Goal: Task Accomplishment & Management: Complete application form

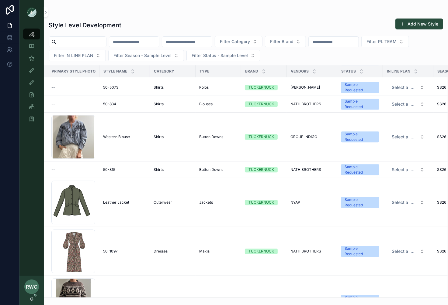
scroll to position [560, 0]
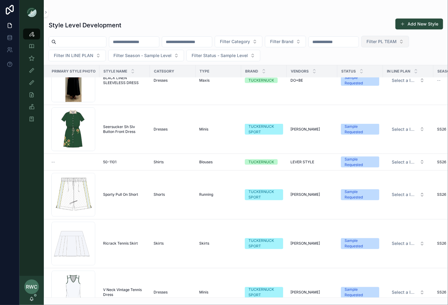
click at [396, 43] on span "Filter PL TEAM" at bounding box center [381, 42] width 30 height 6
click at [397, 76] on div "[GEOGRAPHIC_DATA]" at bounding box center [406, 76] width 73 height 10
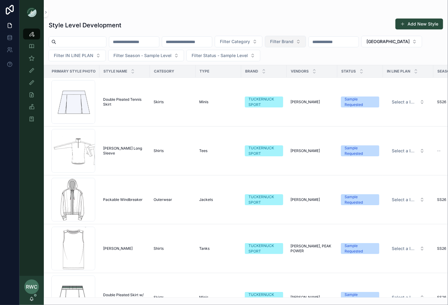
click at [293, 39] on span "Filter Brand" at bounding box center [281, 42] width 23 height 6
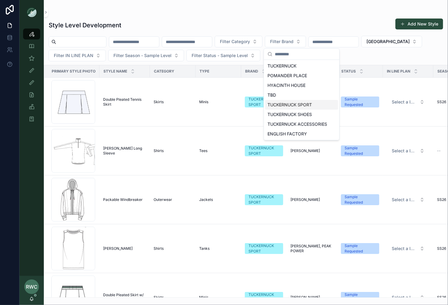
click at [302, 102] on div "TUCKERNUCK SPORT" at bounding box center [301, 105] width 73 height 10
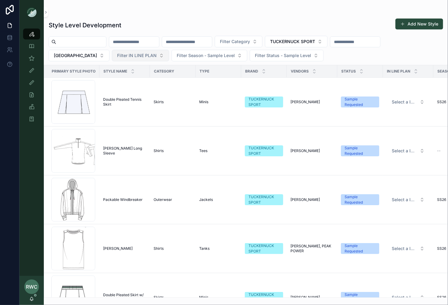
click at [117, 56] on span "Filter IN LINE PLAN" at bounding box center [137, 56] width 40 height 6
click at [165, 21] on div "Style Level Development Add New Style" at bounding box center [246, 25] width 394 height 14
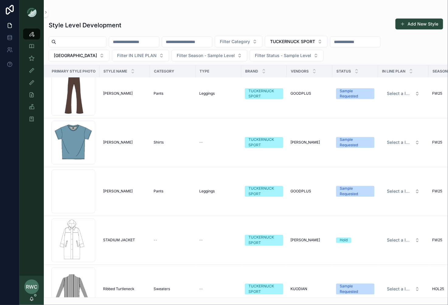
scroll to position [1683, 0]
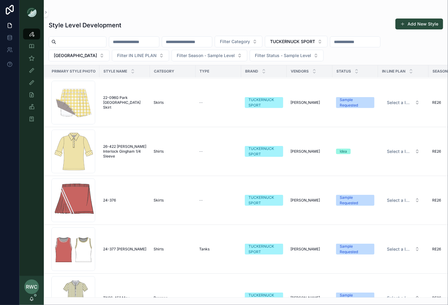
click at [209, 41] on input "scrollable content" at bounding box center [187, 42] width 50 height 9
click at [208, 20] on div "Style Level Development Add New Style" at bounding box center [246, 25] width 394 height 14
click at [250, 39] on span "Filter Category" at bounding box center [235, 42] width 30 height 6
click at [361, 21] on div "Style Level Development Add New Style" at bounding box center [246, 25] width 394 height 14
click at [117, 56] on span "Filter IN LINE PLAN" at bounding box center [137, 56] width 40 height 6
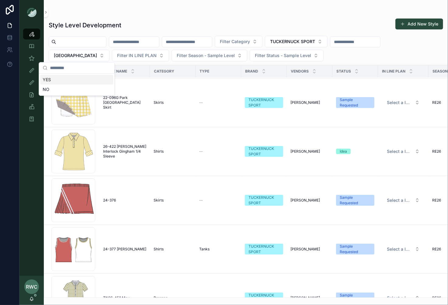
click at [92, 28] on h1 "Style Level Development" at bounding box center [85, 25] width 73 height 9
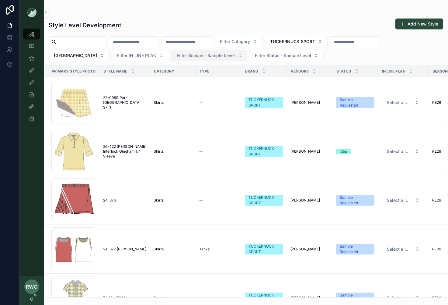
click at [177, 55] on span "Filter Season - Sample Level" at bounding box center [206, 56] width 58 height 6
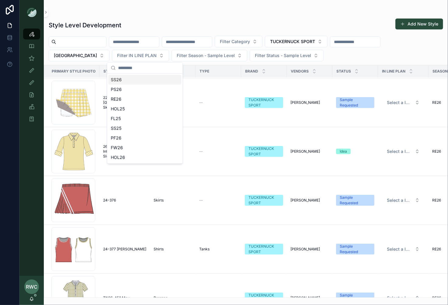
click at [142, 80] on div "SS26" at bounding box center [144, 80] width 73 height 10
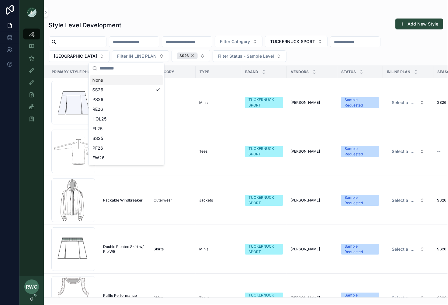
click at [205, 21] on div "Style Level Development Add New Style" at bounding box center [246, 25] width 394 height 14
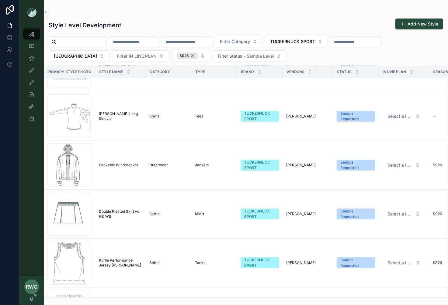
scroll to position [0, 4]
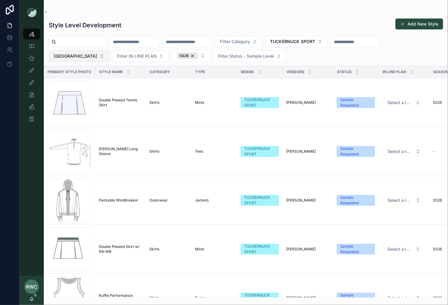
click at [97, 53] on span "[GEOGRAPHIC_DATA]" at bounding box center [75, 56] width 43 height 6
click at [390, 56] on input "scrollable content" at bounding box center [413, 54] width 61 height 11
click at [377, 65] on div "None" at bounding box center [409, 66] width 73 height 10
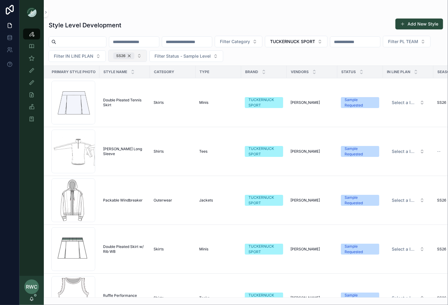
click at [134, 55] on div "SS26" at bounding box center [123, 56] width 21 height 7
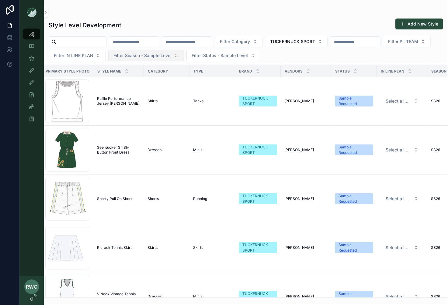
scroll to position [0, 6]
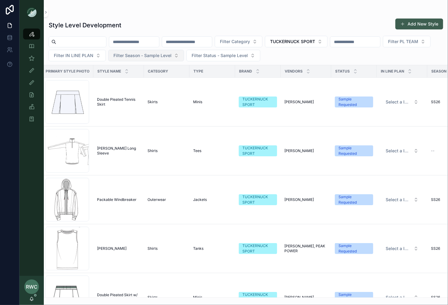
click at [415, 23] on button "Add New Style" at bounding box center [419, 24] width 48 height 11
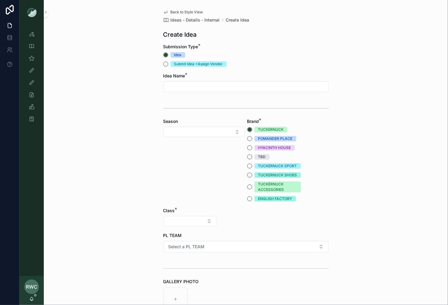
click at [184, 89] on input "scrollable content" at bounding box center [246, 87] width 165 height 9
type input "**********"
click at [174, 130] on button "Select Button" at bounding box center [203, 132] width 81 height 10
click at [180, 214] on div "SS26" at bounding box center [204, 216] width 78 height 10
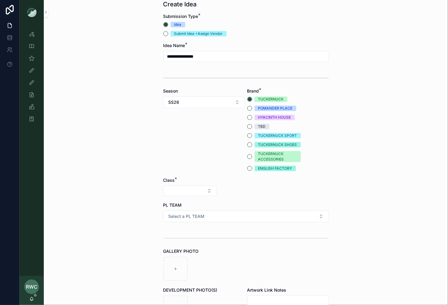
scroll to position [37, 0]
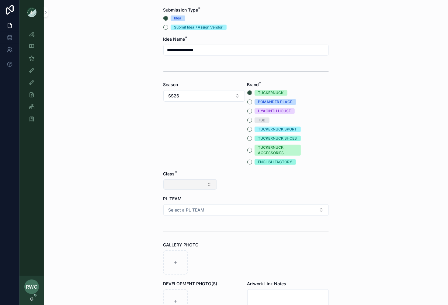
click at [191, 183] on button "Select Button" at bounding box center [189, 185] width 53 height 10
click at [173, 239] on div "Clothing" at bounding box center [189, 238] width 73 height 10
click at [252, 184] on button "Select Button" at bounding box center [245, 185] width 53 height 10
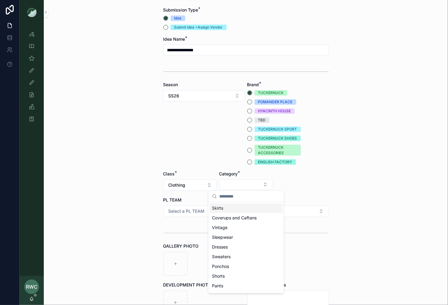
scroll to position [5, 0]
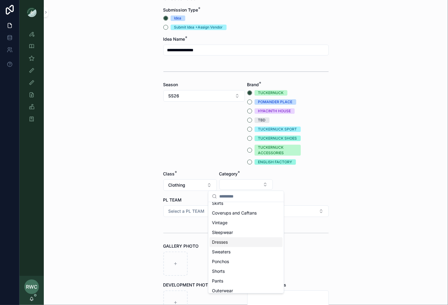
click at [226, 243] on span "Dresses" at bounding box center [220, 242] width 16 height 6
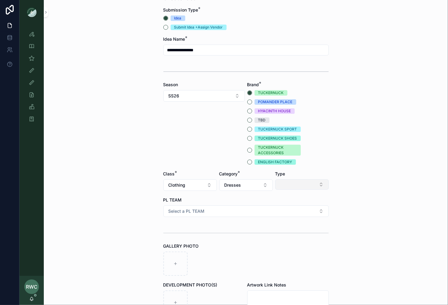
click at [303, 182] on button "Select Button" at bounding box center [301, 185] width 53 height 10
click at [291, 227] on div "Midis" at bounding box center [301, 228] width 73 height 10
click at [290, 186] on span "Midis" at bounding box center [286, 185] width 12 height 6
click at [277, 249] on span "Minis" at bounding box center [273, 249] width 10 height 6
click at [176, 212] on span "Select a PL TEAM" at bounding box center [186, 211] width 36 height 6
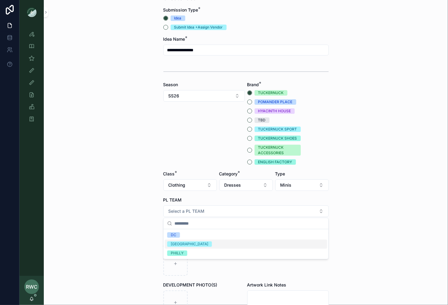
click at [181, 246] on span "[GEOGRAPHIC_DATA]" at bounding box center [189, 244] width 45 height 5
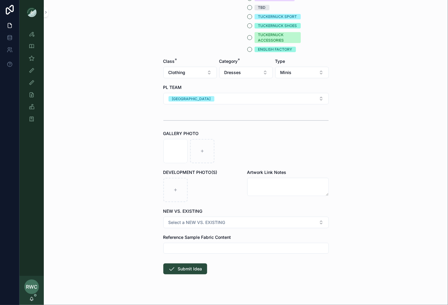
scroll to position [157, 0]
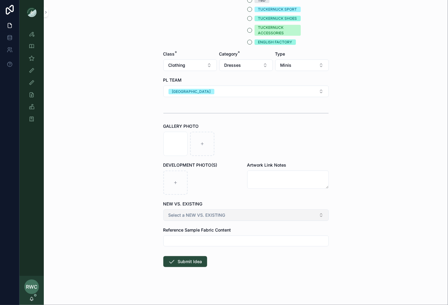
click at [218, 214] on span "Select a NEW VS. EXISTING" at bounding box center [196, 215] width 57 height 6
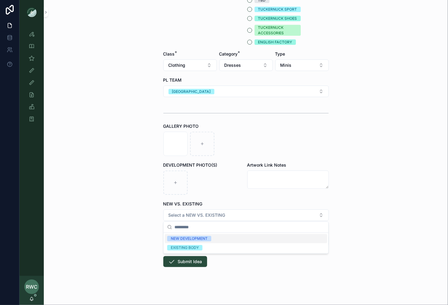
click at [199, 239] on div "NEW DEVELOPMENT" at bounding box center [189, 238] width 37 height 5
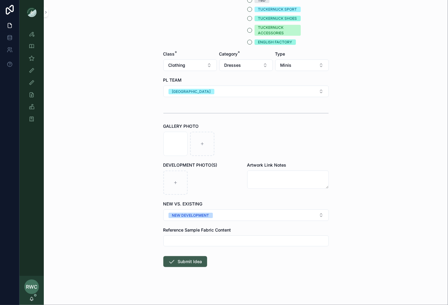
click at [185, 262] on button "Submit Idea" at bounding box center [185, 262] width 44 height 11
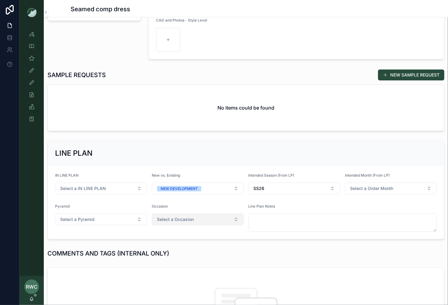
scroll to position [169, 0]
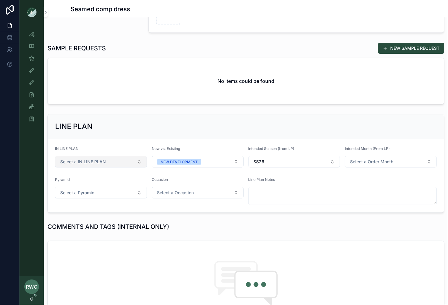
click at [88, 163] on span "Select a IN LINE PLAN" at bounding box center [83, 162] width 46 height 6
click at [192, 109] on div "**********" at bounding box center [246, 248] width 404 height 784
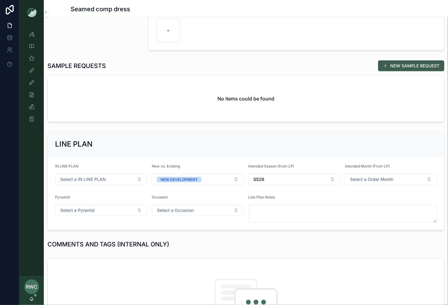
scroll to position [152, 0]
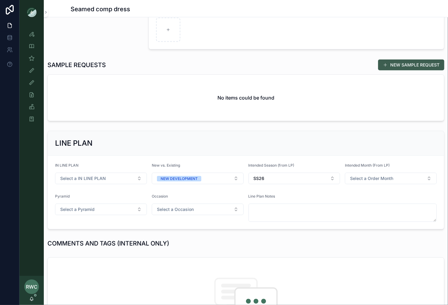
click at [401, 66] on button "NEW SAMPLE REQUEST" at bounding box center [411, 65] width 66 height 11
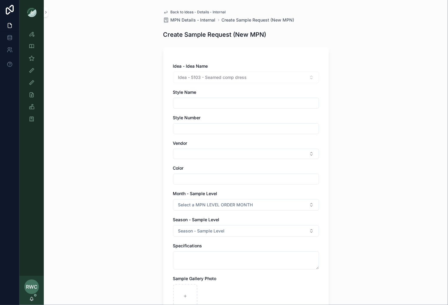
click at [195, 102] on input "scrollable content" at bounding box center [245, 103] width 145 height 9
type input "*"
type input "**********"
click at [221, 124] on div "scrollable content" at bounding box center [246, 128] width 146 height 11
click at [199, 127] on input "scrollable content" at bounding box center [245, 129] width 145 height 9
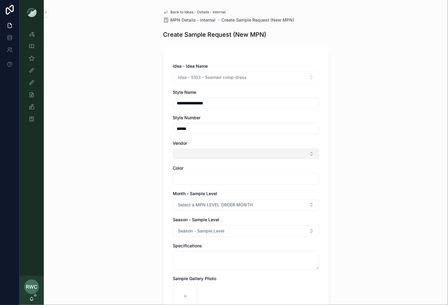
type input "******"
click at [192, 154] on button "Select Button" at bounding box center [246, 154] width 146 height 10
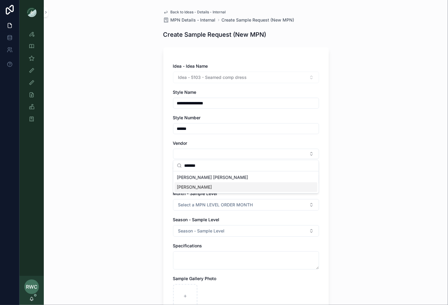
type input "*******"
click at [197, 190] on div "[PERSON_NAME]" at bounding box center [245, 188] width 143 height 10
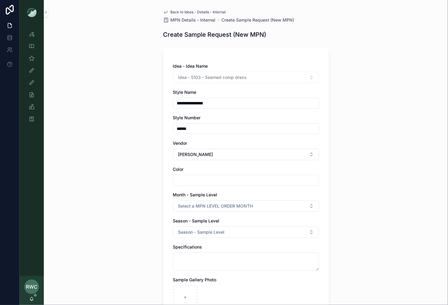
click at [192, 178] on input "scrollable content" at bounding box center [245, 180] width 145 height 9
type input "*"
type input "**********"
click at [128, 202] on div "**********" at bounding box center [246, 152] width 404 height 305
click at [243, 204] on span "Select a MPN LEVEL ORDER MONTH" at bounding box center [215, 206] width 75 height 6
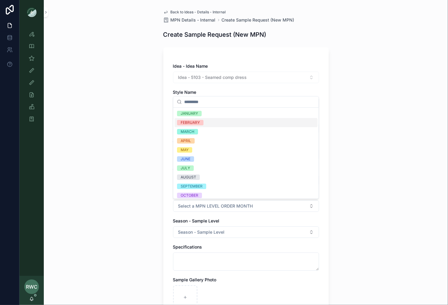
click at [221, 122] on div "FEBRUARY" at bounding box center [245, 122] width 143 height 9
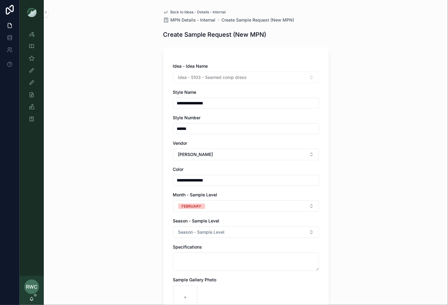
click at [122, 235] on div "**********" at bounding box center [246, 152] width 404 height 305
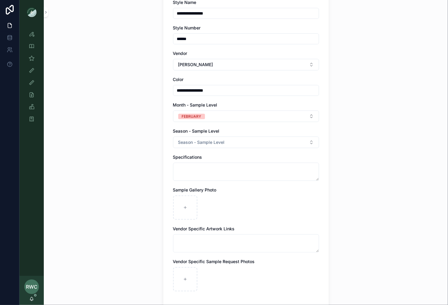
scroll to position [93, 0]
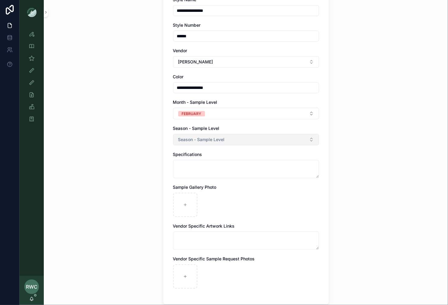
click at [225, 139] on button "Season - Sample Level" at bounding box center [246, 140] width 146 height 12
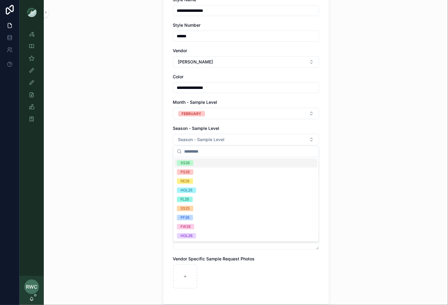
click at [218, 161] on div "SS26" at bounding box center [245, 163] width 143 height 9
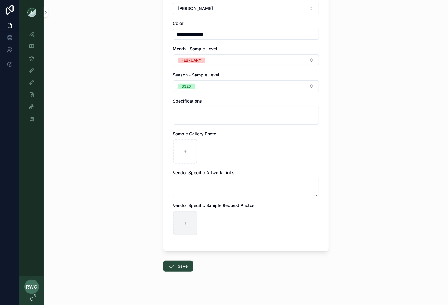
scroll to position [151, 0]
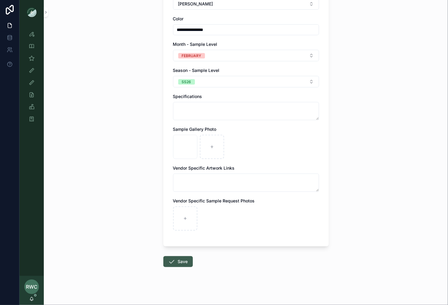
click at [180, 260] on button "Save" at bounding box center [177, 262] width 29 height 11
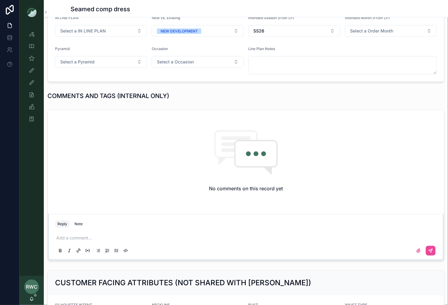
scroll to position [340, 0]
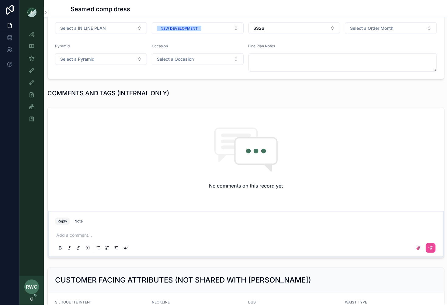
click at [122, 229] on div "Add a comment..." at bounding box center [245, 242] width 381 height 26
click at [75, 234] on p "scrollable content" at bounding box center [246, 236] width 381 height 6
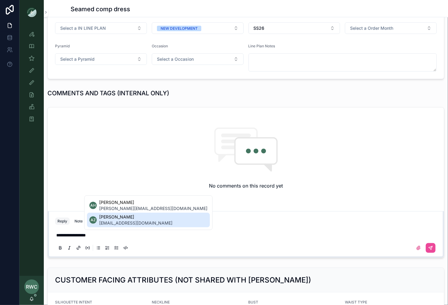
click at [122, 220] on span "[PERSON_NAME]" at bounding box center [135, 217] width 73 height 6
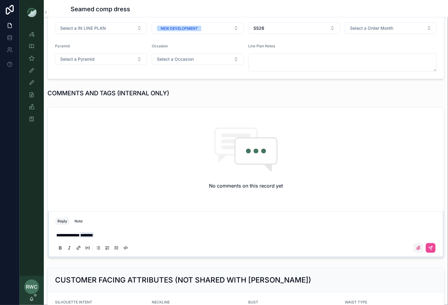
click at [417, 246] on icon "scrollable content" at bounding box center [418, 248] width 5 height 5
click at [0, 0] on input "scrollable content" at bounding box center [0, 0] width 0 height 0
click at [127, 235] on p "**********" at bounding box center [246, 236] width 381 height 6
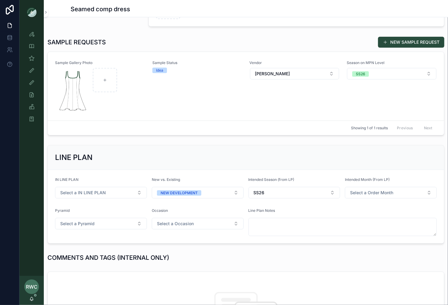
scroll to position [188, 0]
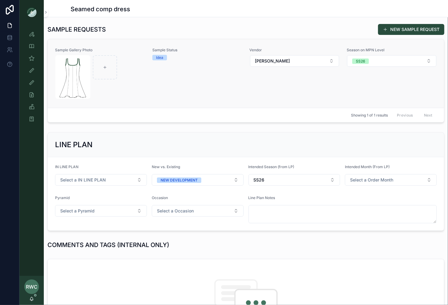
click at [202, 83] on div "Sample Status Idea" at bounding box center [197, 74] width 90 height 52
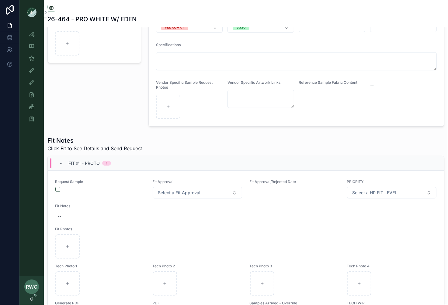
scroll to position [123, 0]
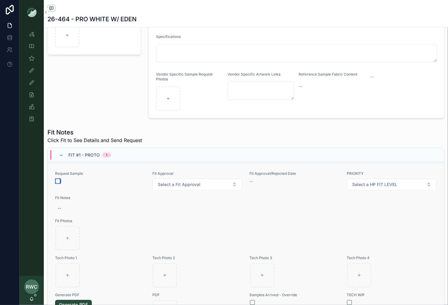
click at [58, 179] on button "scrollable content" at bounding box center [57, 181] width 5 height 5
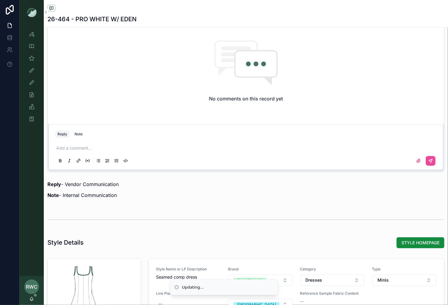
scroll to position [466, 0]
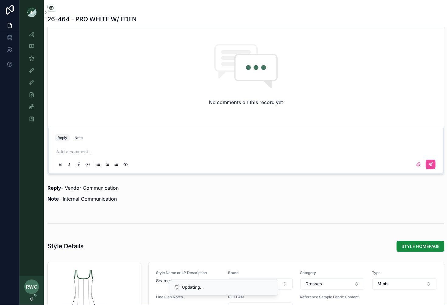
click at [115, 143] on div "Add a comment..." at bounding box center [245, 158] width 389 height 30
click at [90, 149] on p "scrollable content" at bounding box center [246, 152] width 381 height 6
click at [418, 163] on icon "scrollable content" at bounding box center [418, 164] width 5 height 5
click at [0, 0] on input "scrollable content" at bounding box center [0, 0] width 0 height 0
click at [143, 145] on div "**********" at bounding box center [245, 158] width 381 height 26
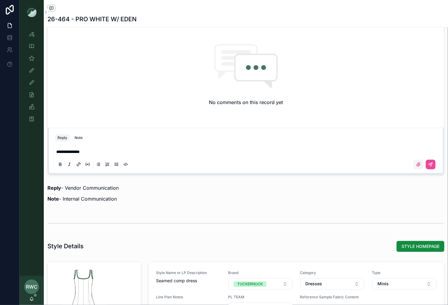
click at [415, 162] on label "scrollable content" at bounding box center [418, 165] width 10 height 10
click at [0, 0] on input "scrollable content" at bounding box center [0, 0] width 0 height 0
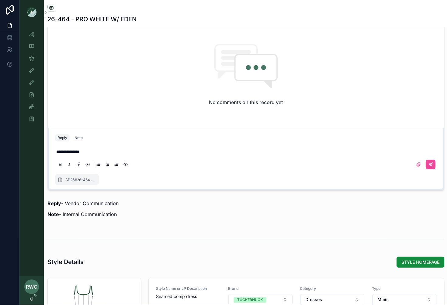
click at [107, 149] on p "**********" at bounding box center [246, 152] width 381 height 6
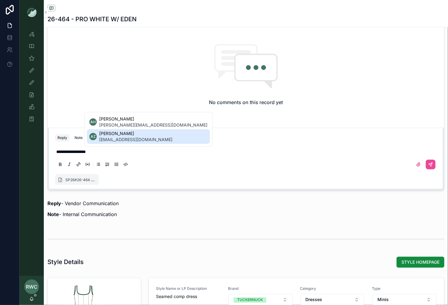
click at [117, 134] on span "[PERSON_NAME]" at bounding box center [135, 134] width 73 height 6
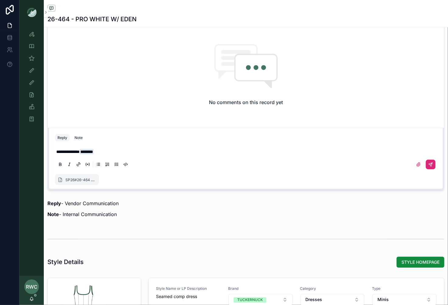
click at [432, 162] on icon "scrollable content" at bounding box center [430, 164] width 5 height 5
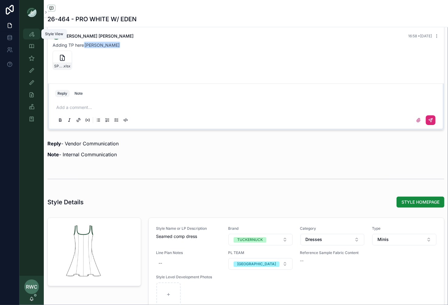
click at [32, 34] on icon "scrollable content" at bounding box center [32, 34] width 6 height 6
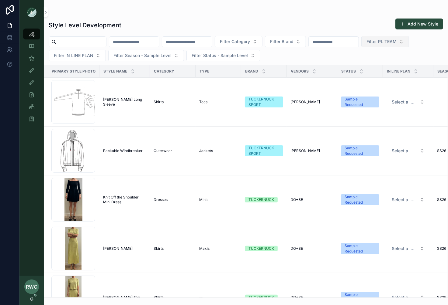
click at [396, 42] on span "Filter PL TEAM" at bounding box center [381, 42] width 30 height 6
click at [392, 76] on div "[GEOGRAPHIC_DATA]" at bounding box center [406, 76] width 73 height 10
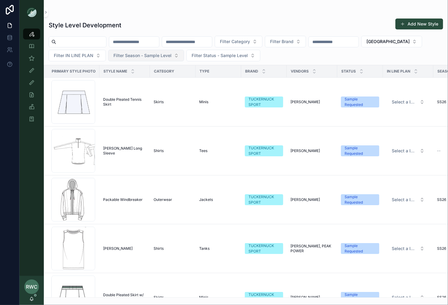
click at [147, 57] on span "Filter Season - Sample Level" at bounding box center [142, 56] width 58 height 6
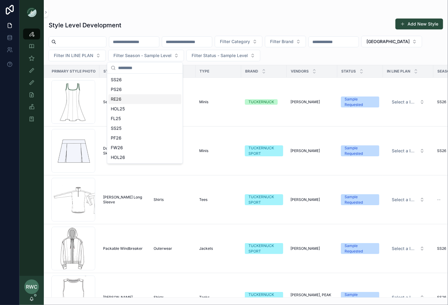
click at [136, 100] on div "RE26" at bounding box center [144, 100] width 73 height 10
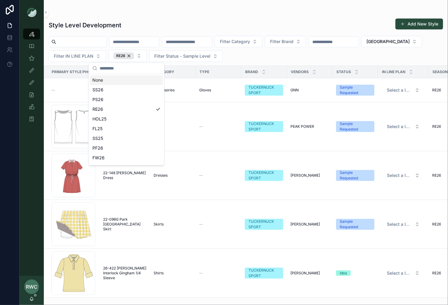
click at [224, 18] on div "Style Level Development Add New Style" at bounding box center [246, 25] width 394 height 14
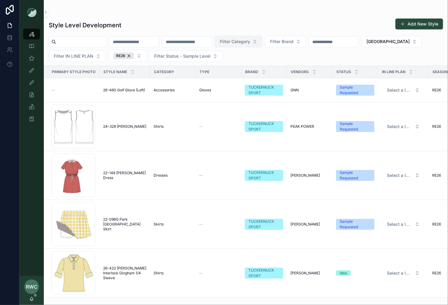
click at [259, 45] on button "Filter Category" at bounding box center [239, 42] width 48 height 12
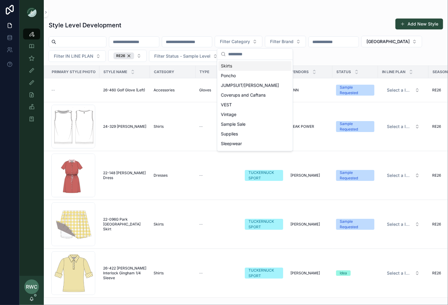
click at [244, 20] on div "Style Level Development Add New Style" at bounding box center [246, 25] width 394 height 14
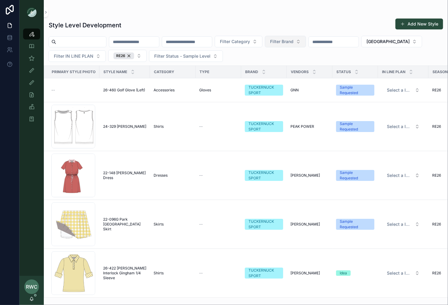
click at [293, 40] on span "Filter Brand" at bounding box center [281, 42] width 23 height 6
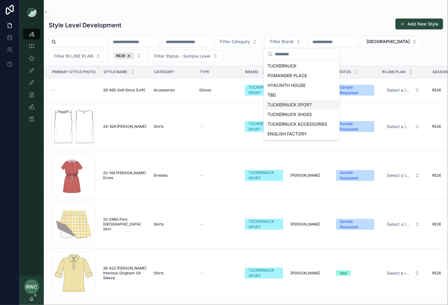
click at [305, 105] on div "TUCKERNUCK SPORT" at bounding box center [301, 105] width 73 height 10
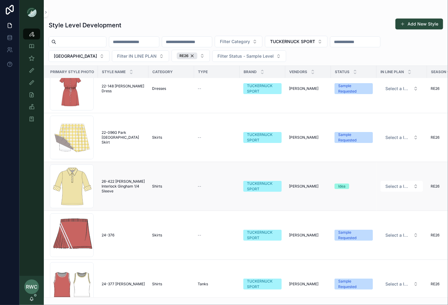
scroll to position [0, 2]
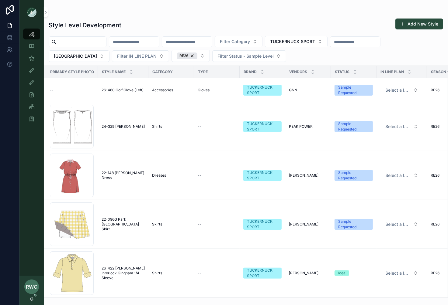
click at [313, 35] on div "Style Level Development Add New Style Filter Category TUCKERNUCK SPORT [GEOGRAP…" at bounding box center [246, 157] width 404 height 284
click at [97, 53] on span "[GEOGRAPHIC_DATA]" at bounding box center [75, 56] width 43 height 6
click at [437, 86] on div "[GEOGRAPHIC_DATA]" at bounding box center [409, 86] width 73 height 10
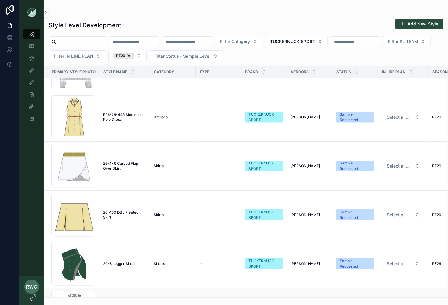
scroll to position [452, 0]
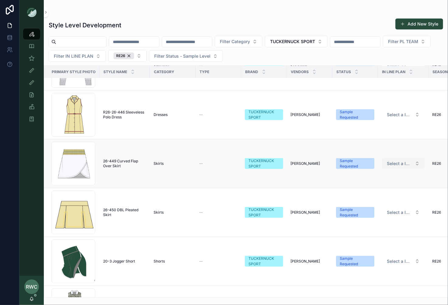
click at [403, 161] on span "Select a IN LINE PLAN" at bounding box center [400, 164] width 26 height 6
click at [166, 163] on div "Skirts" at bounding box center [172, 163] width 38 height 5
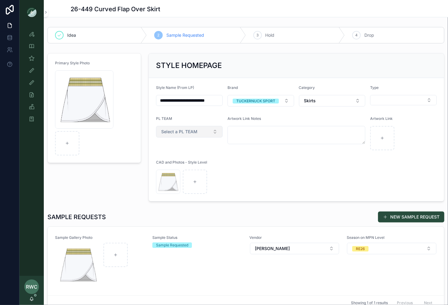
click at [194, 132] on span "Select a PL TEAM" at bounding box center [179, 132] width 36 height 6
click at [183, 164] on div "[GEOGRAPHIC_DATA]" at bounding box center [189, 164] width 73 height 9
click at [82, 191] on div "Primary Style Photo Screenshot-2025-08-05-at-1.34.31-PM .png" at bounding box center [94, 127] width 101 height 153
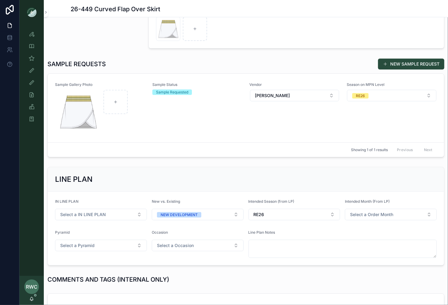
scroll to position [176, 0]
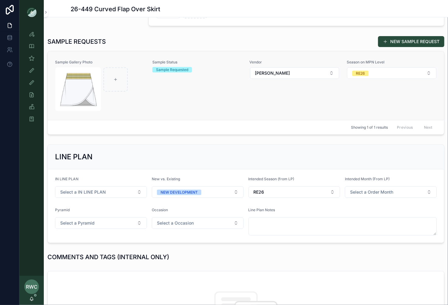
click at [231, 109] on div "Sample Status Sample Requested" at bounding box center [197, 86] width 90 height 52
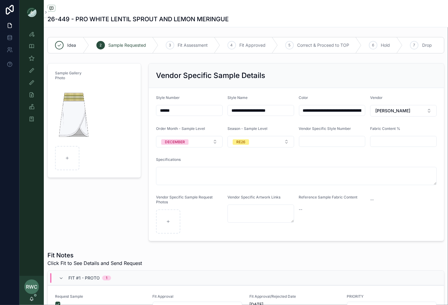
drag, startPoint x: 178, startPoint y: 109, endPoint x: 148, endPoint y: 109, distance: 30.4
click at [148, 109] on div "**********" at bounding box center [296, 152] width 296 height 178
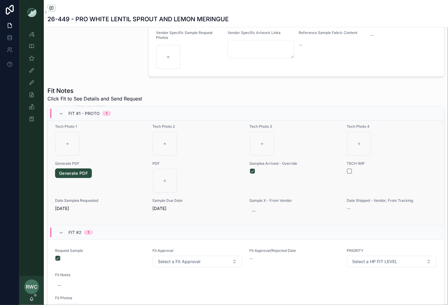
scroll to position [356, 0]
